Goal: Check status: Check status

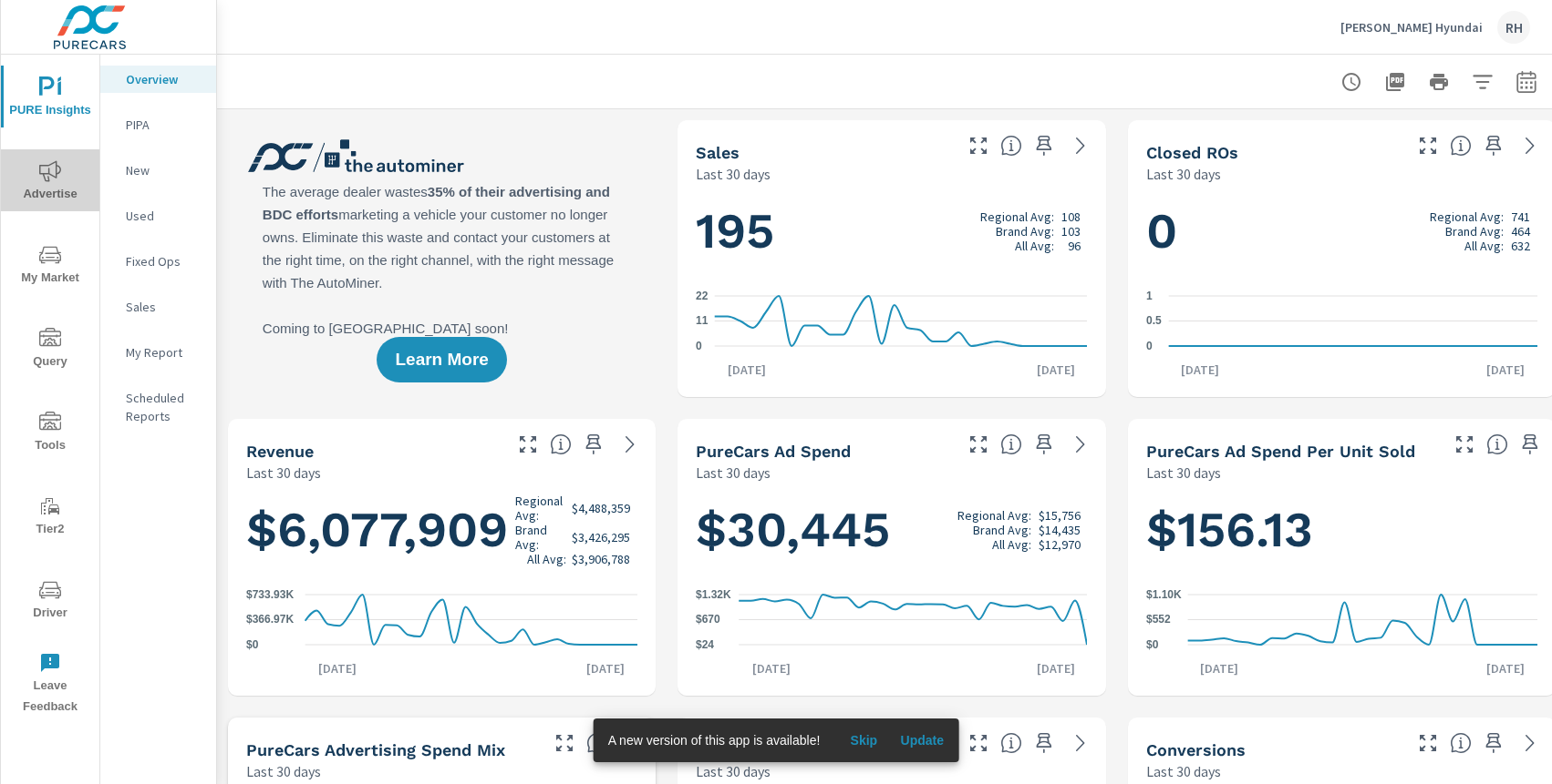
click at [47, 174] on icon "nav menu" at bounding box center [50, 171] width 22 height 22
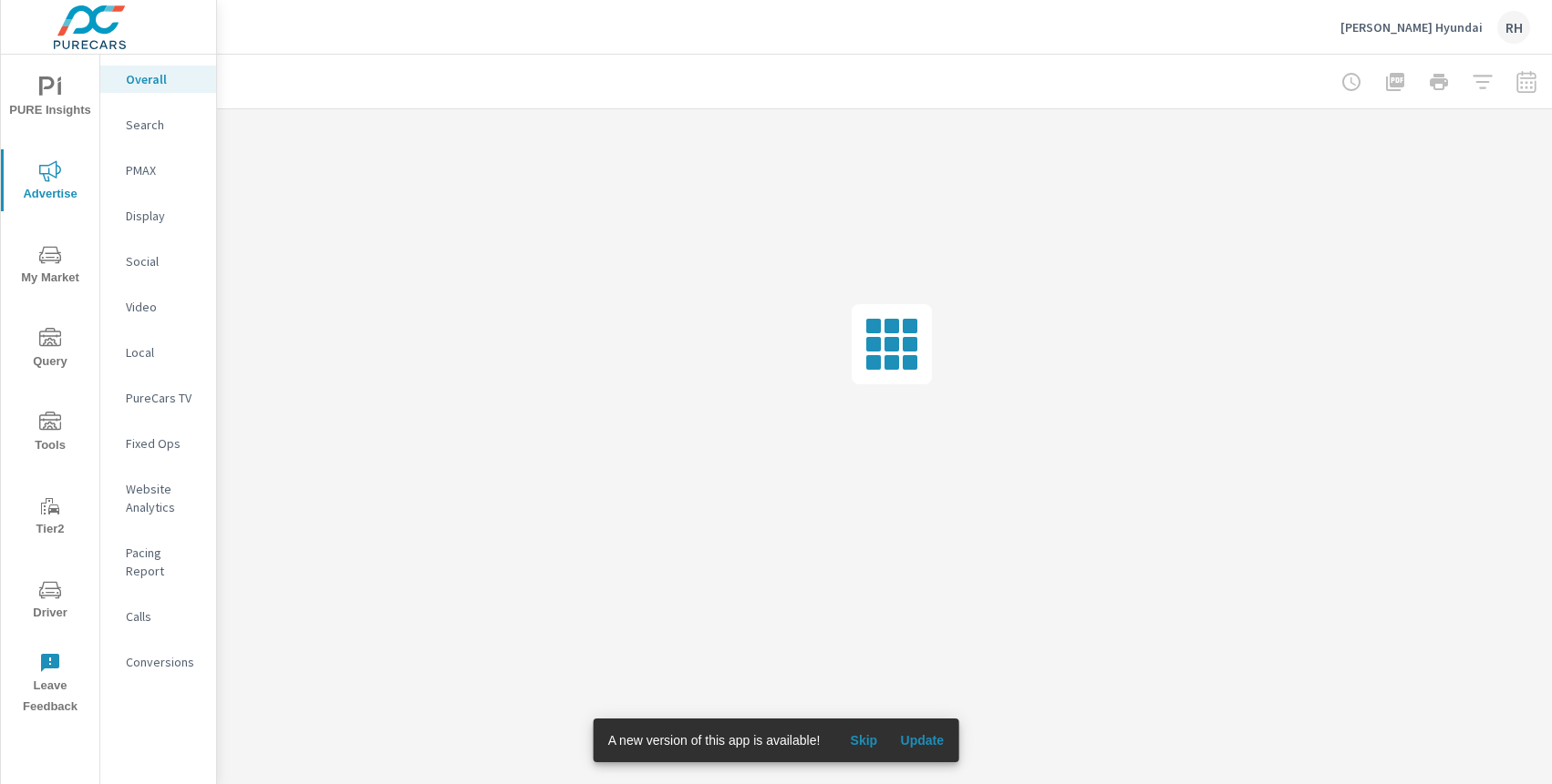
click at [49, 421] on icon "nav menu" at bounding box center [50, 420] width 22 height 18
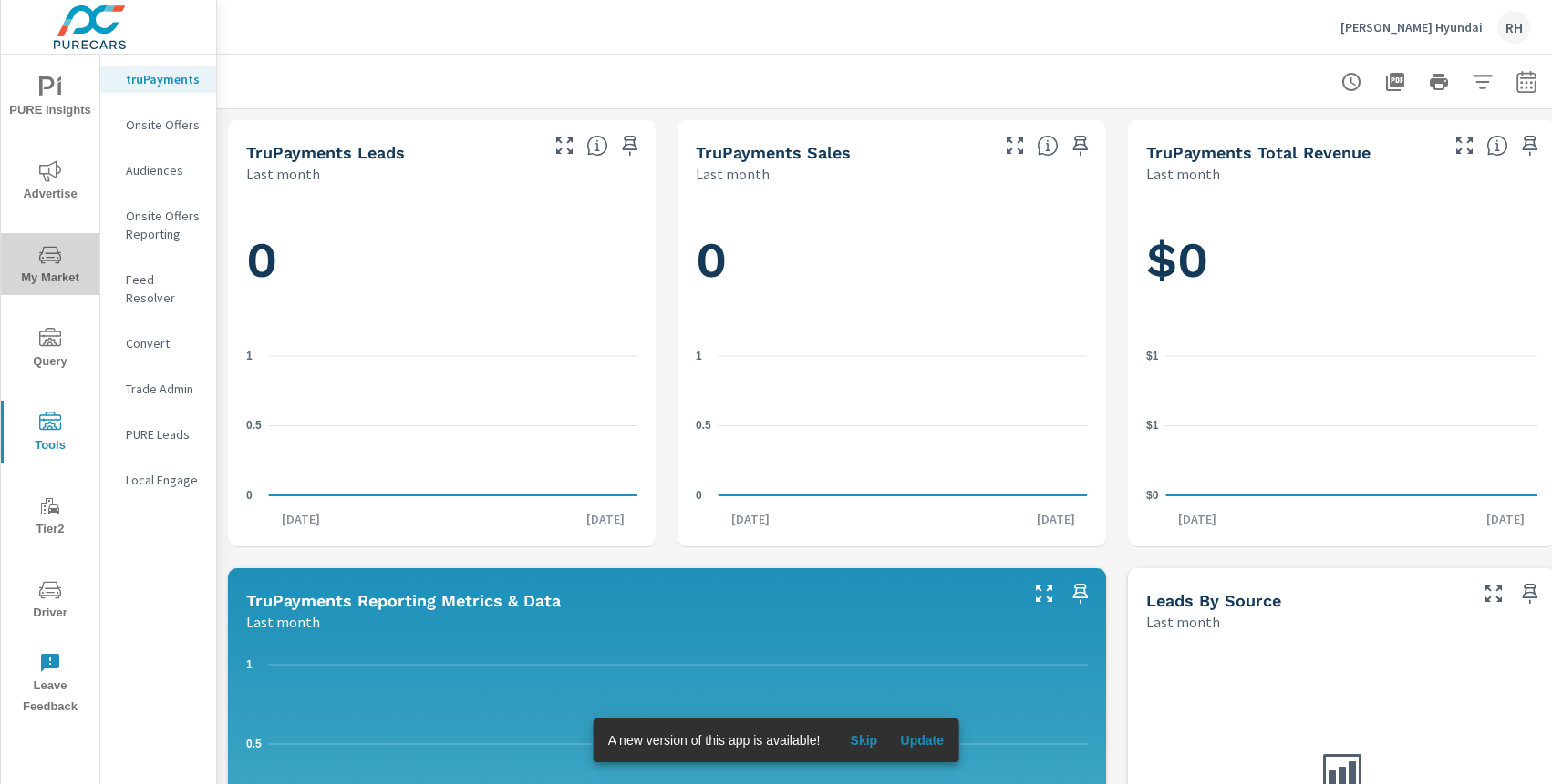
click at [47, 237] on button "My Market" at bounding box center [50, 265] width 98 height 62
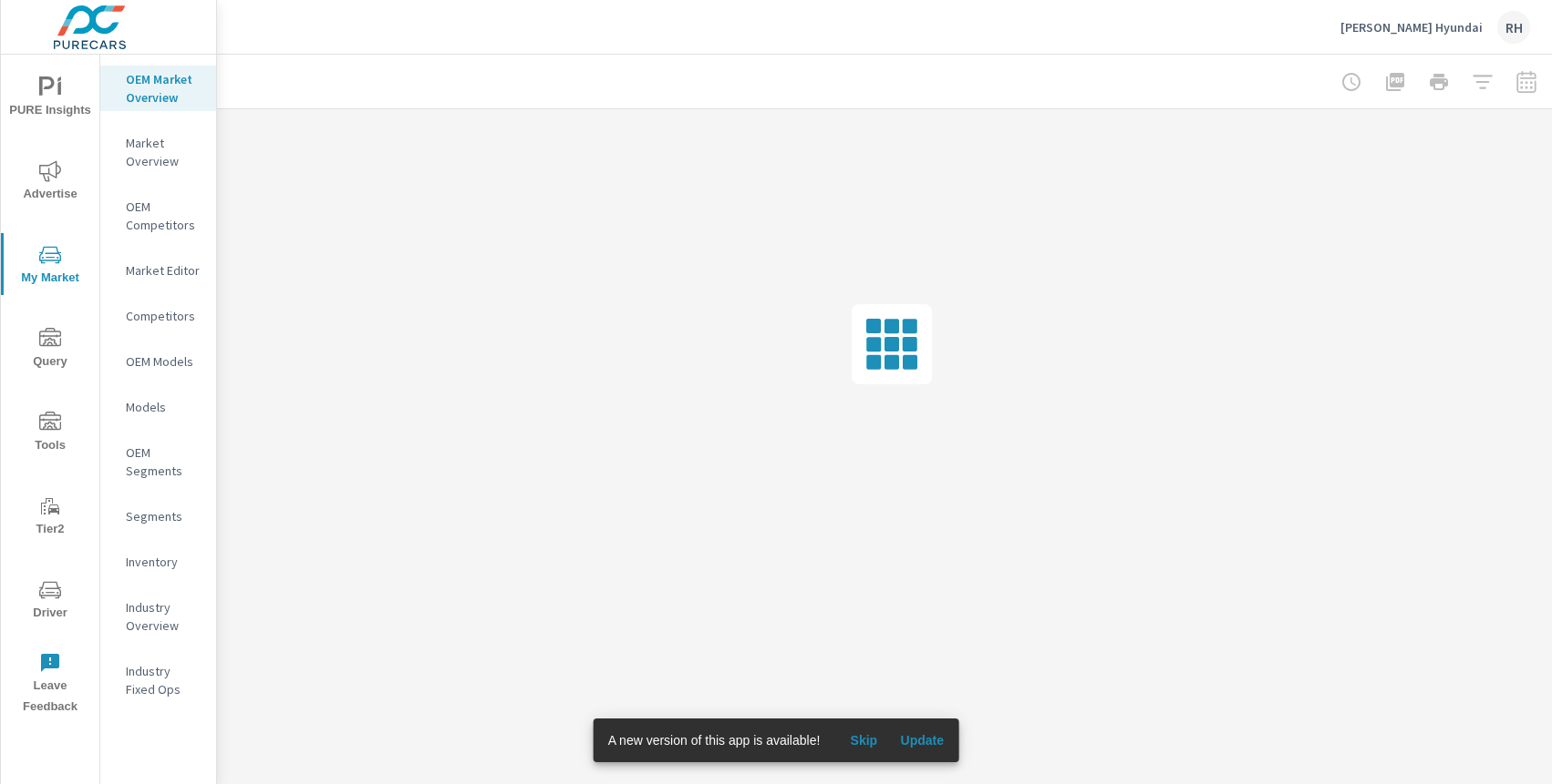
click at [67, 176] on span "Advertise" at bounding box center [50, 182] width 88 height 44
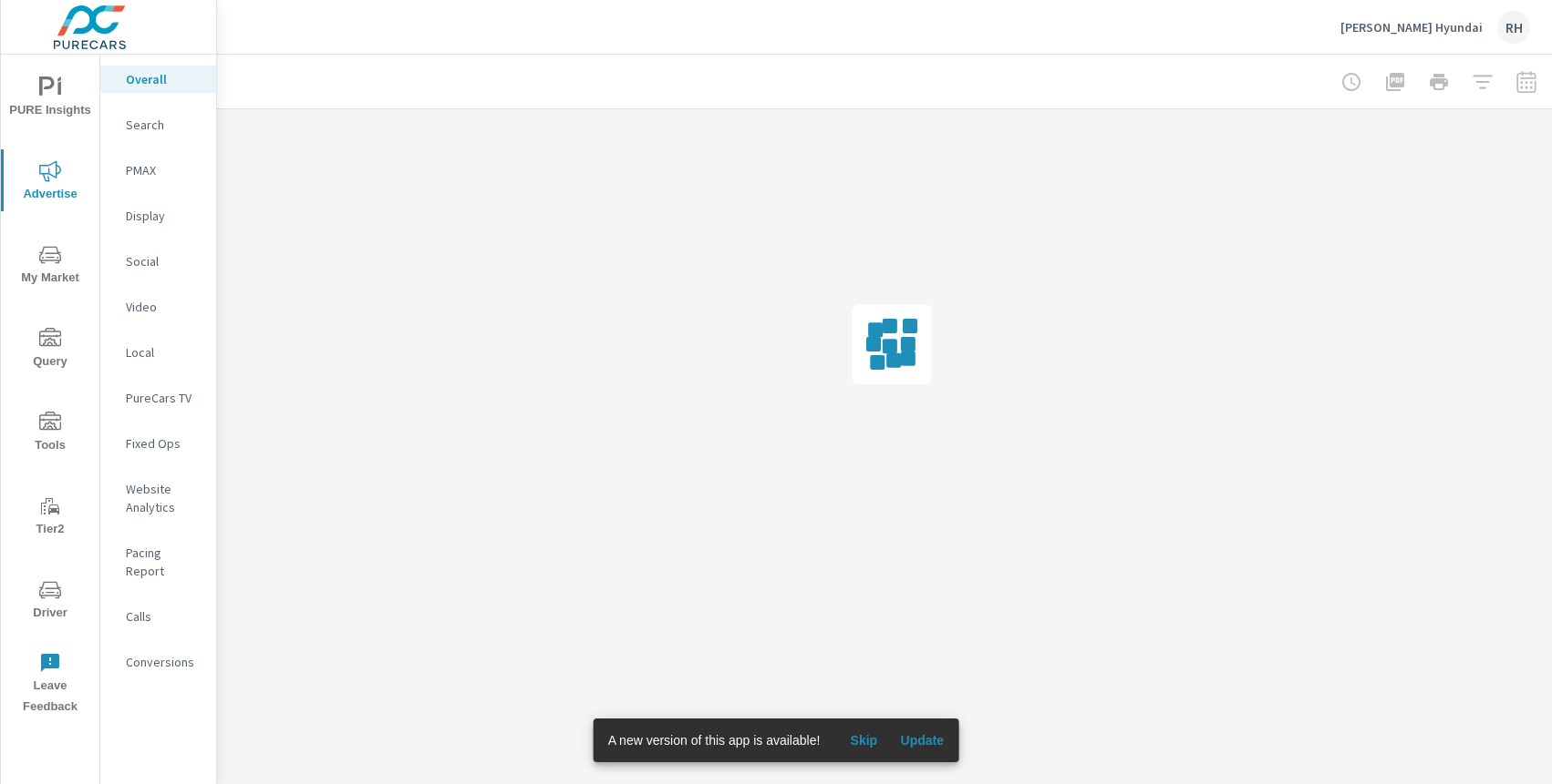
click at [137, 88] on p "Overall" at bounding box center [163, 78] width 75 height 18
click at [162, 316] on div "Video" at bounding box center [157, 306] width 116 height 27
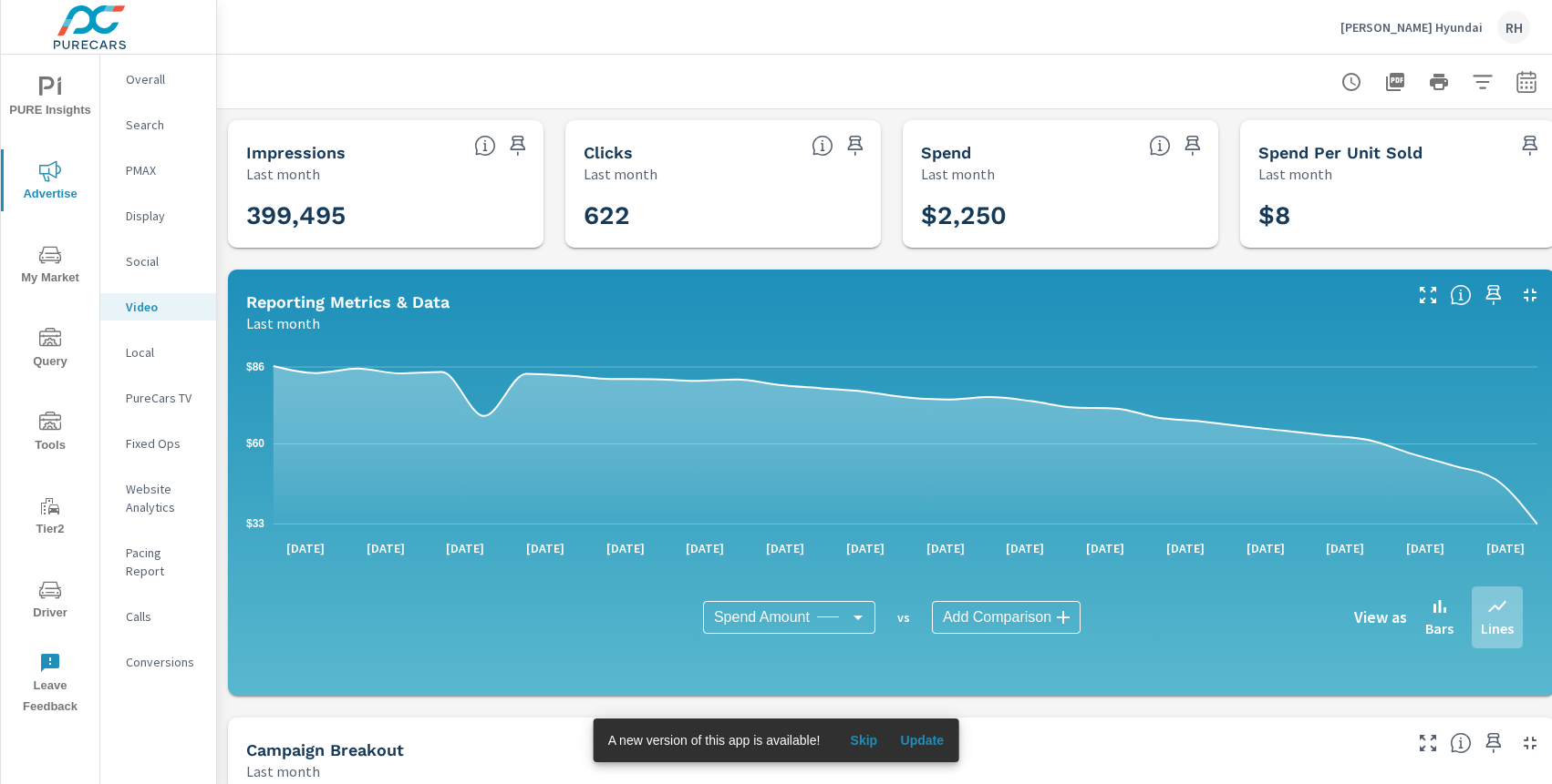
click at [1458, 27] on p "Sterling McCall Hyundai" at bounding box center [1411, 26] width 142 height 16
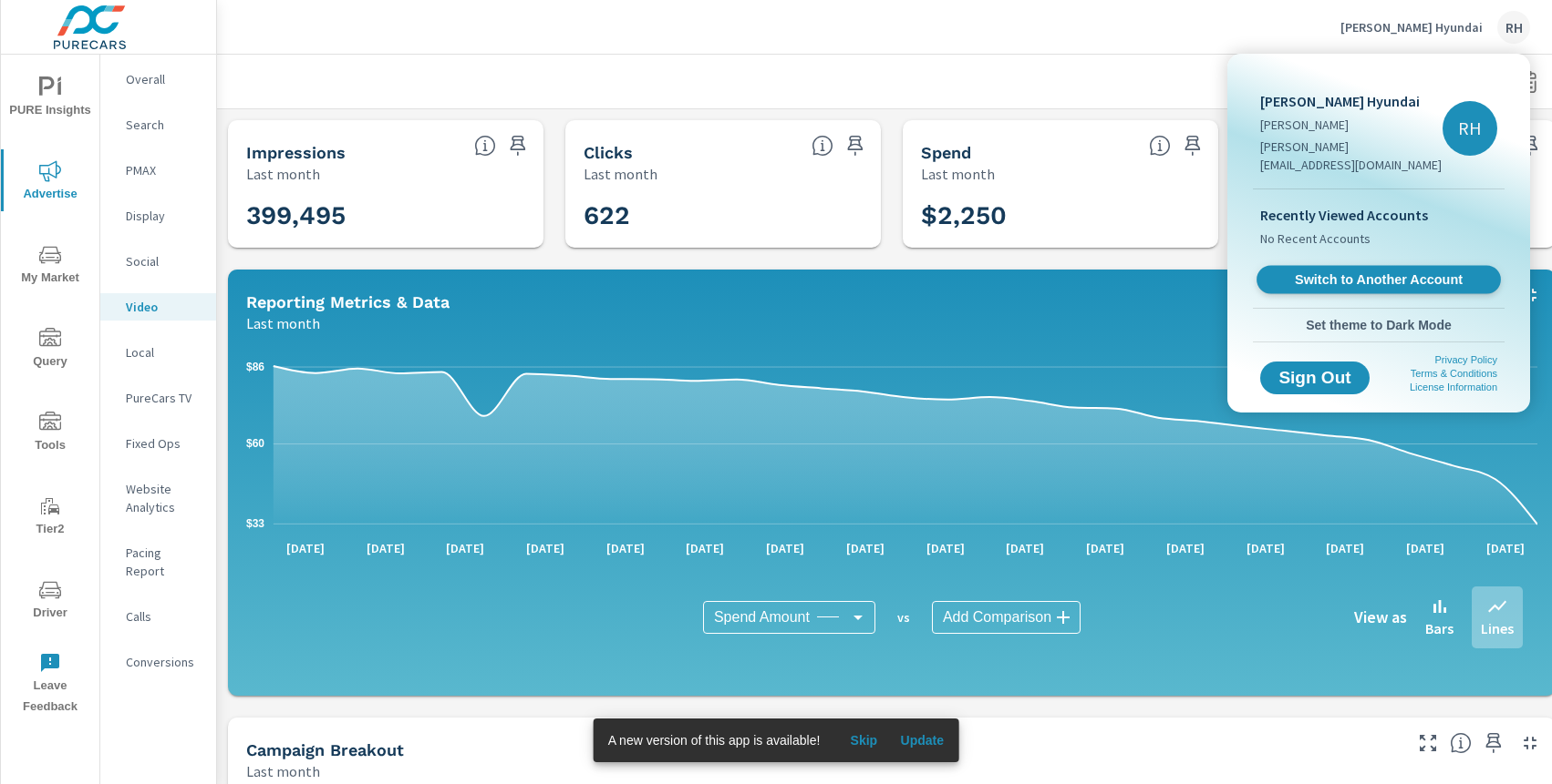
click at [1334, 270] on link "Switch to Another Account" at bounding box center [1378, 280] width 244 height 28
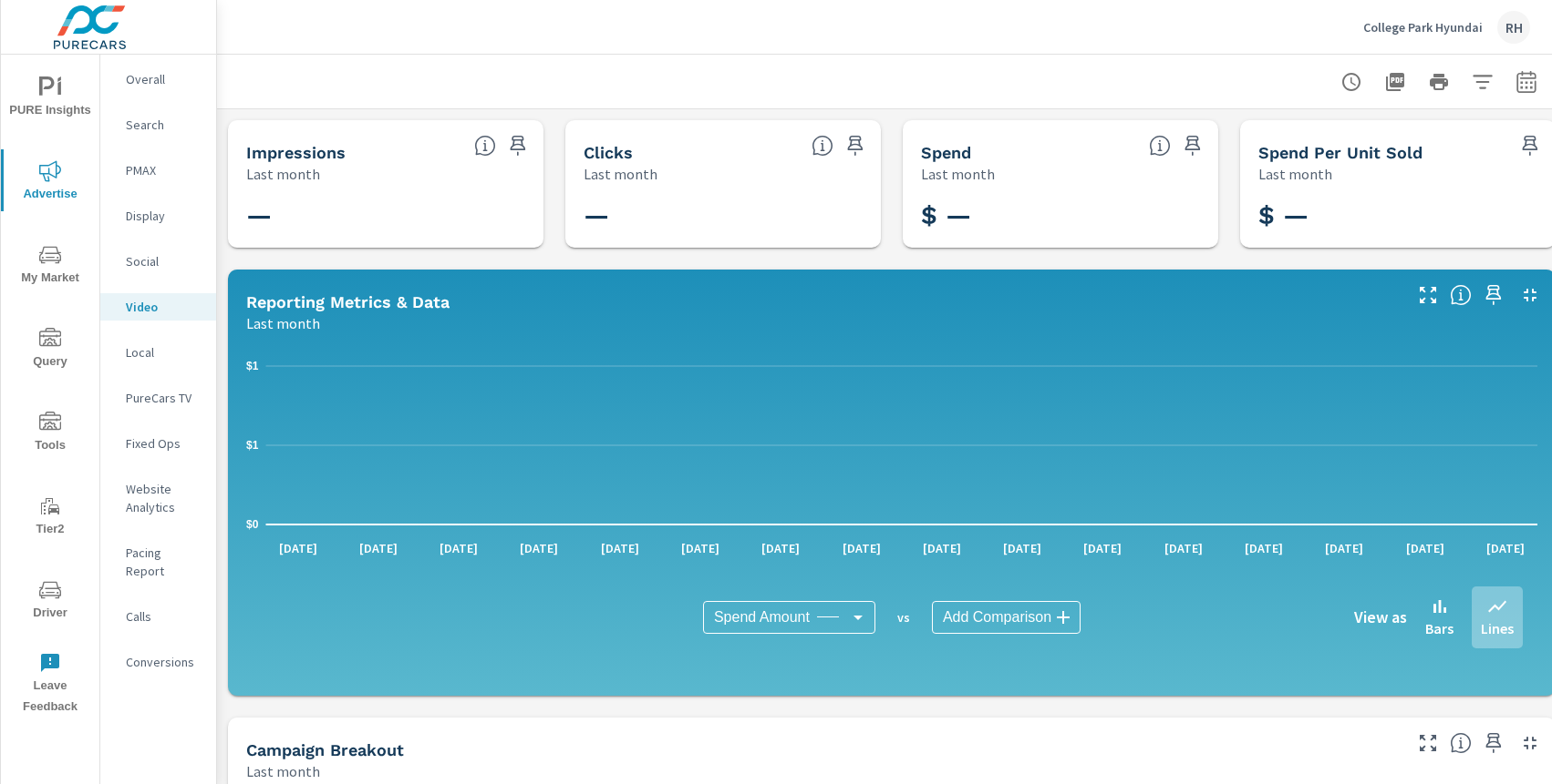
click at [263, 219] on h3 "—" at bounding box center [386, 216] width 279 height 31
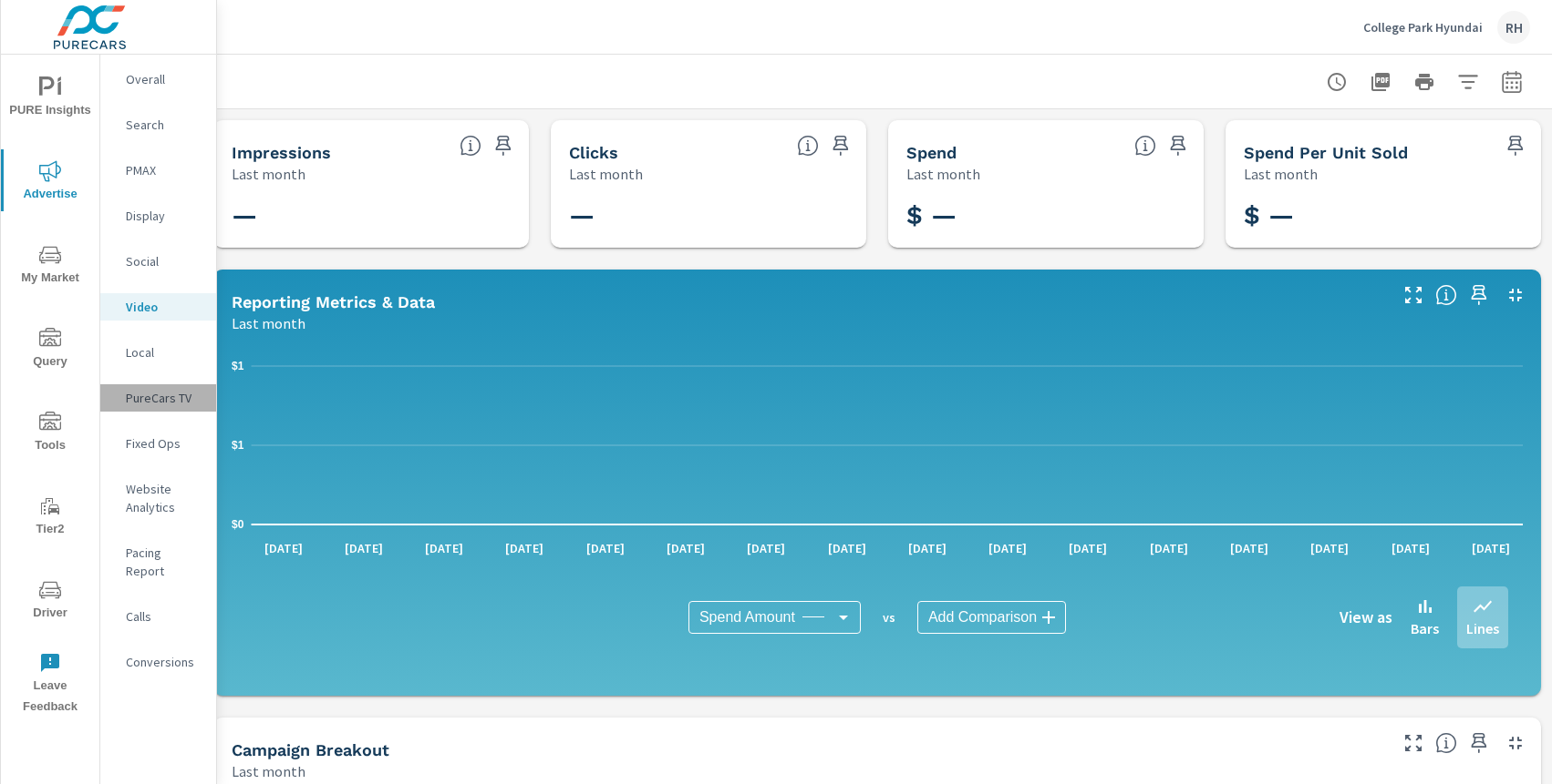
click at [170, 399] on p "PureCars TV" at bounding box center [163, 398] width 75 height 18
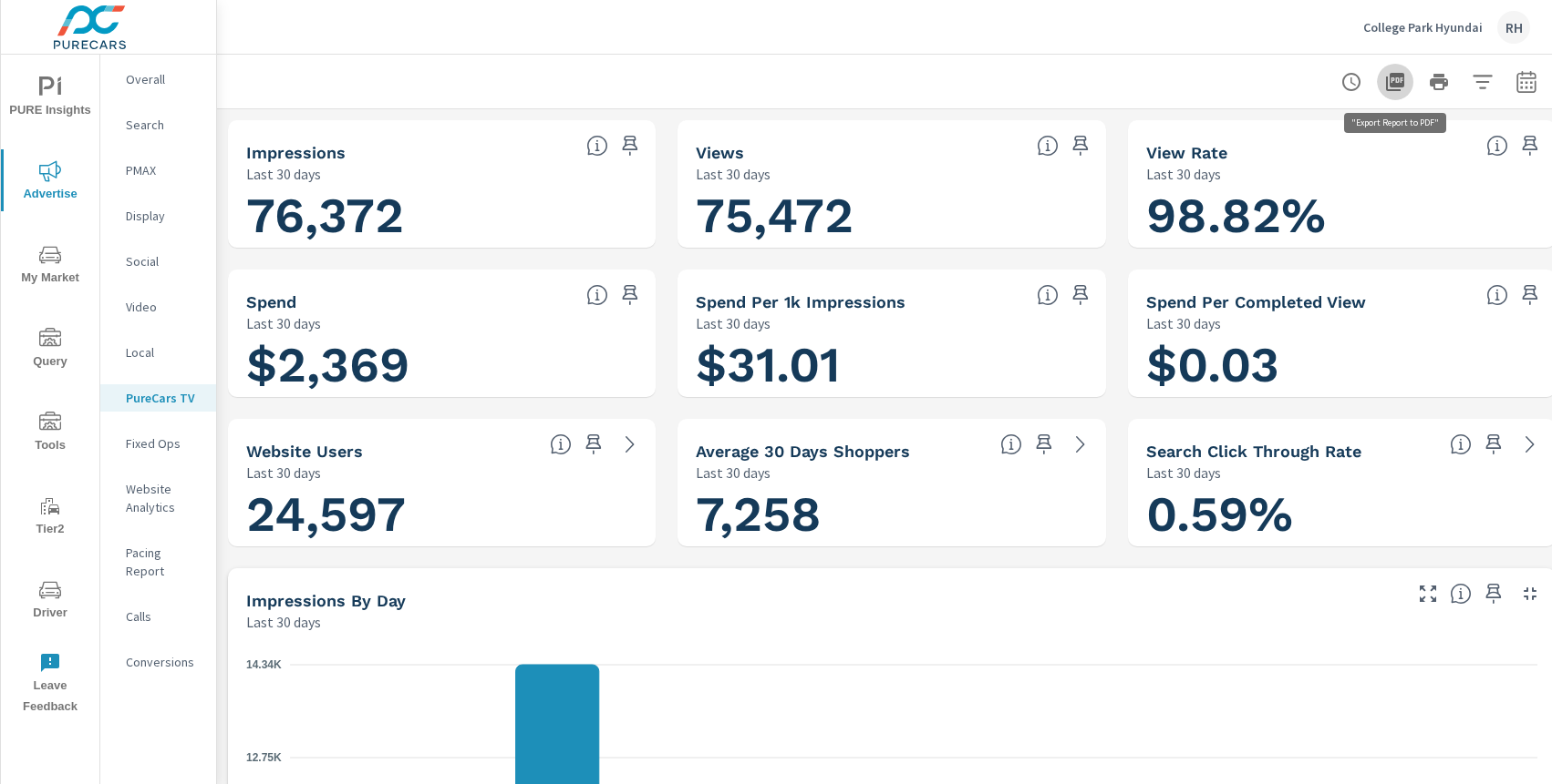
click at [1404, 84] on icon "button" at bounding box center [1395, 81] width 22 height 22
click at [1529, 82] on icon "button" at bounding box center [1526, 85] width 12 height 8
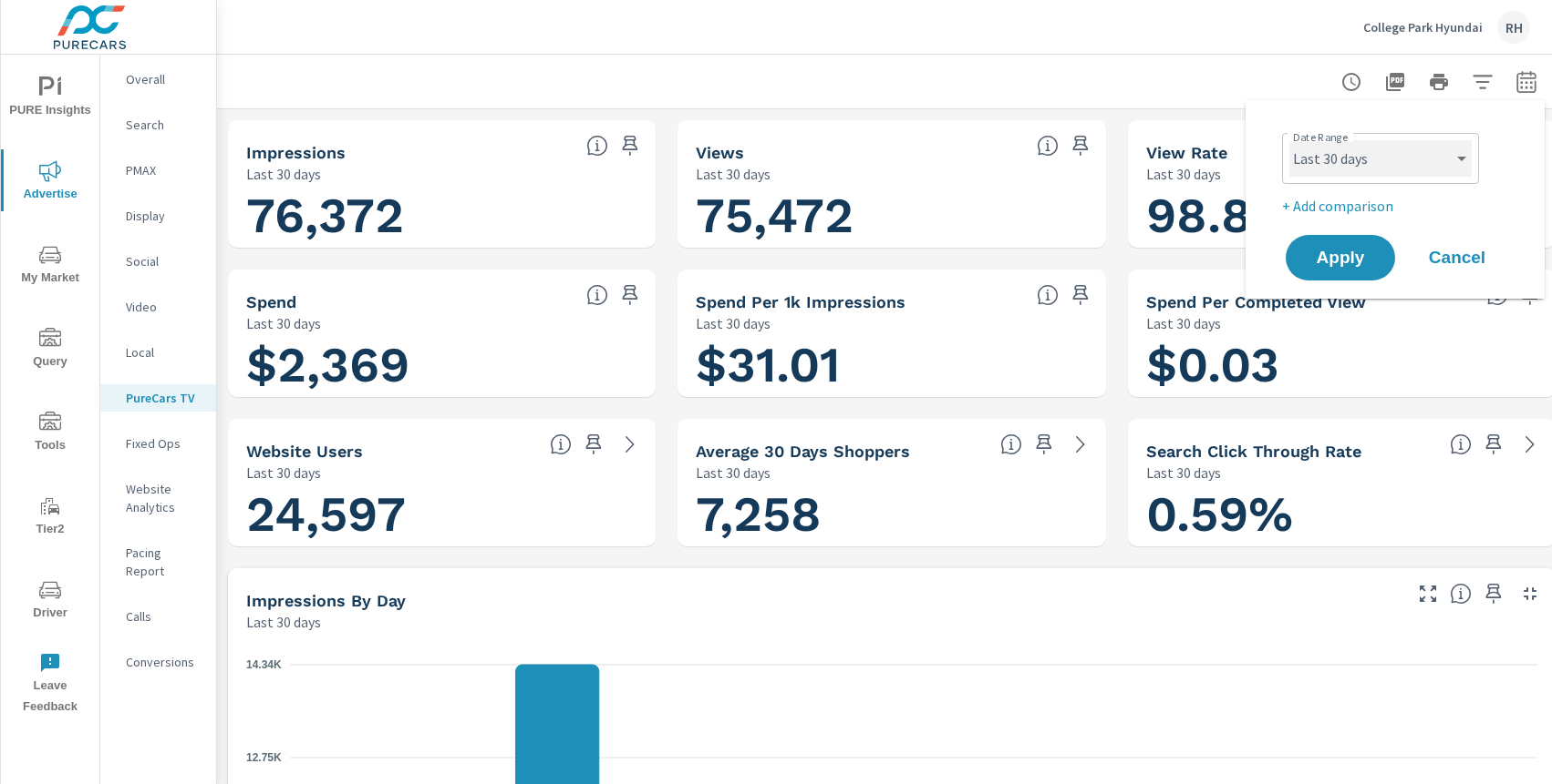
click at [1315, 165] on select "Custom [DATE] Last week Last 7 days Last 14 days Last 30 days Last 45 days Last…" at bounding box center [1379, 158] width 182 height 37
click at [1289, 140] on select "Custom [DATE] Last week Last 7 days Last 14 days Last 30 days Last 45 days Last…" at bounding box center [1379, 158] width 182 height 37
select select "Last month"
click at [1330, 269] on button "Apply" at bounding box center [1340, 257] width 113 height 47
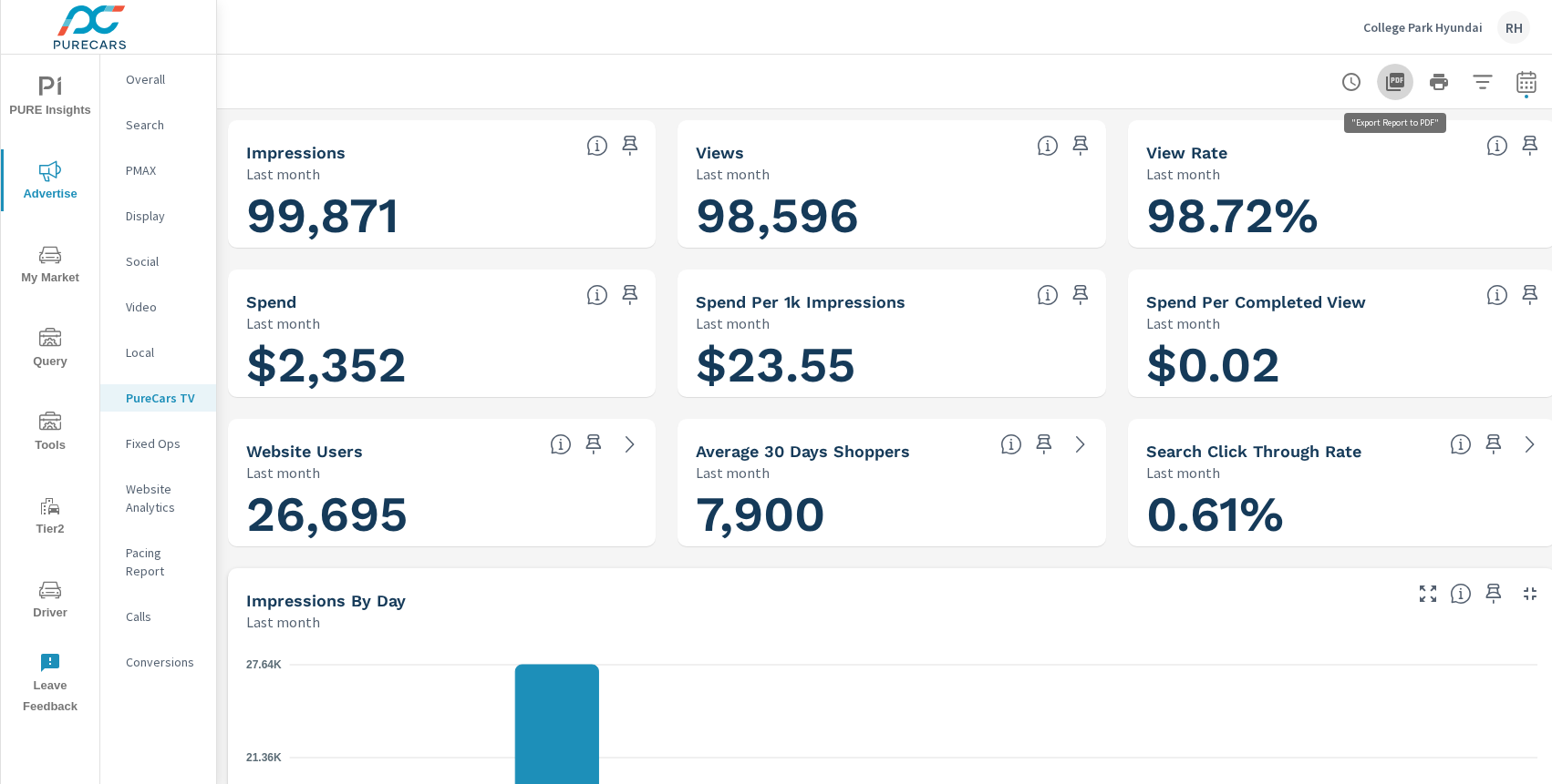
click at [1401, 84] on icon "button" at bounding box center [1395, 81] width 18 height 18
